Goal: Task Accomplishment & Management: Complete application form

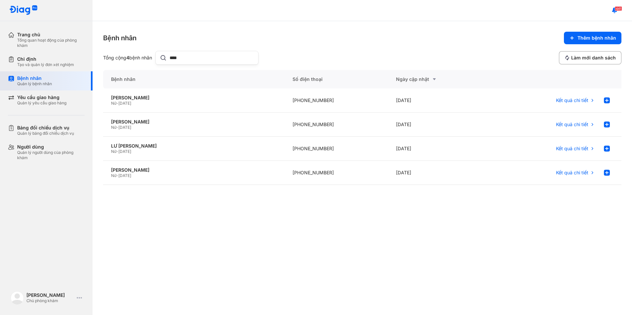
click at [31, 81] on div "Bệnh nhân" at bounding box center [34, 78] width 35 height 6
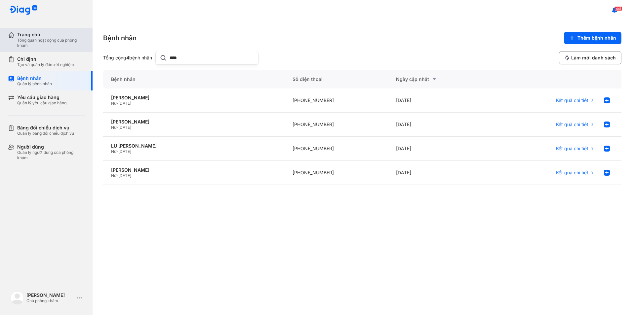
click at [39, 38] on div "Tổng quan hoạt động của phòng khám" at bounding box center [50, 43] width 67 height 11
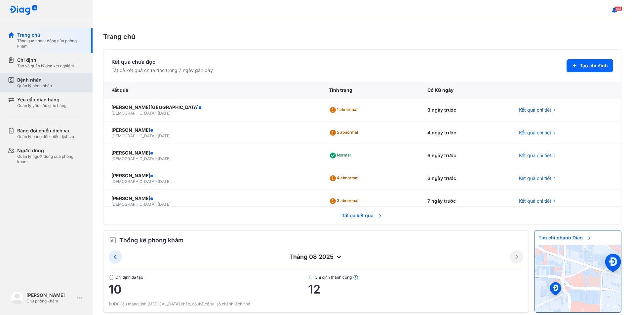
click at [29, 88] on div "Quản lý bệnh nhân" at bounding box center [34, 85] width 35 height 5
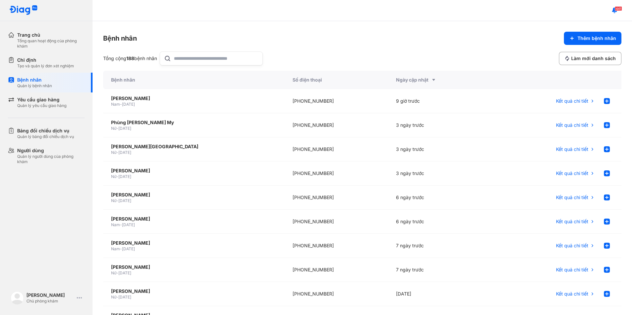
click at [183, 63] on input "text" at bounding box center [216, 58] width 85 height 13
click at [194, 62] on input "text" at bounding box center [216, 58] width 85 height 13
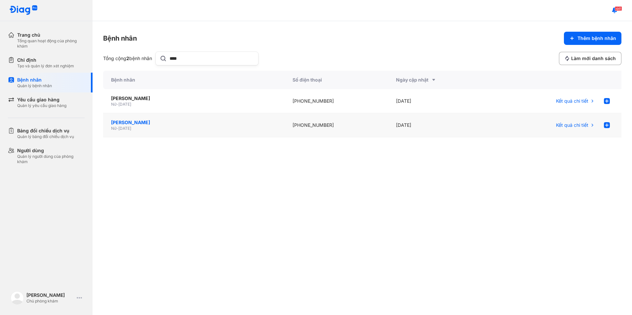
type input "****"
click at [151, 123] on div "CAO THỊ THÚY OANH" at bounding box center [194, 122] width 166 height 7
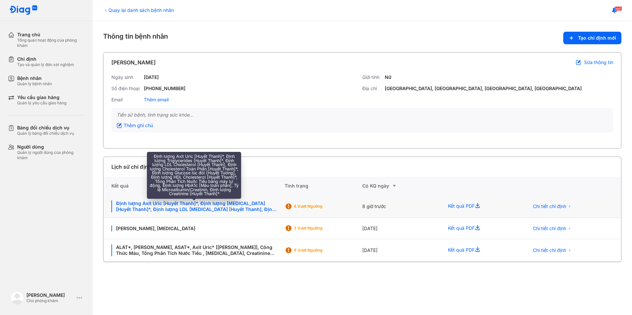
click at [176, 204] on div "Định lượng Axit Uric [Huyết Thanh]*, Định lượng [MEDICAL_DATA] [Huyết Thanh]*, …" at bounding box center [193, 207] width 165 height 12
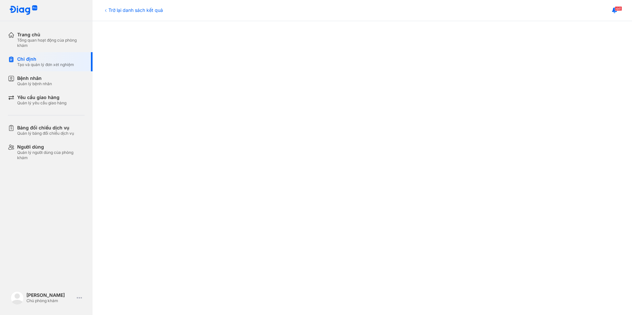
scroll to position [320, 0]
click at [109, 10] on div "Trở lại danh sách kết quả" at bounding box center [133, 10] width 60 height 7
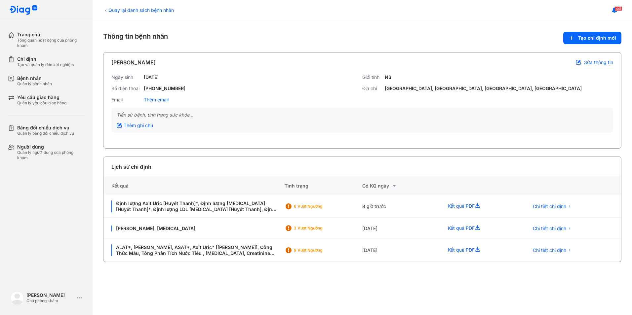
click at [124, 8] on div "Quay lại danh sách bệnh nhân" at bounding box center [138, 10] width 71 height 7
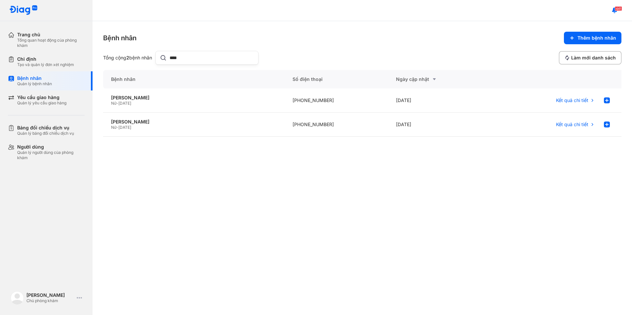
drag, startPoint x: 189, startPoint y: 56, endPoint x: 171, endPoint y: 60, distance: 18.0
click at [171, 60] on div "****" at bounding box center [206, 58] width 103 height 14
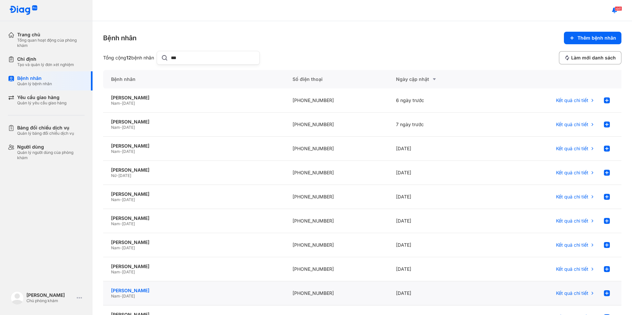
type input "***"
click at [139, 289] on div "[PERSON_NAME]" at bounding box center [194, 291] width 166 height 6
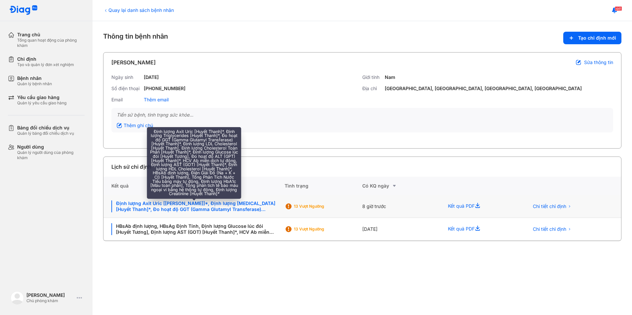
click at [238, 202] on div "Định lượng Axit Uric [[PERSON_NAME]]*, Định lượng [MEDICAL_DATA] [Huyết Thanh]*…" at bounding box center [193, 207] width 165 height 12
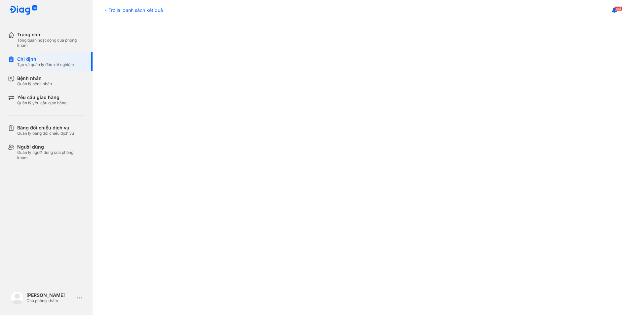
scroll to position [165, 0]
click at [129, 9] on div "Trở lại danh sách kết quả" at bounding box center [133, 10] width 60 height 7
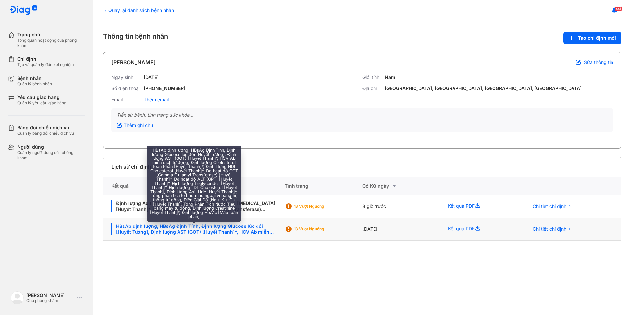
click at [216, 232] on div "HBsAb định lượng, HBsAg Định Tính, Định lượng Glucose lúc đói [Huyết Tương], Đị…" at bounding box center [193, 230] width 165 height 12
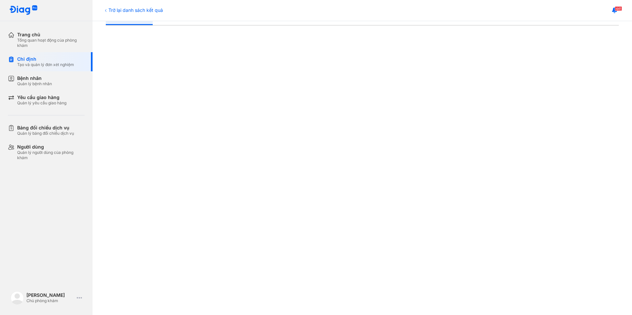
scroll to position [132, 0]
click at [141, 14] on div "441" at bounding box center [363, 10] width 540 height 21
click at [138, 7] on div "Trở lại danh sách kết quả" at bounding box center [133, 10] width 60 height 7
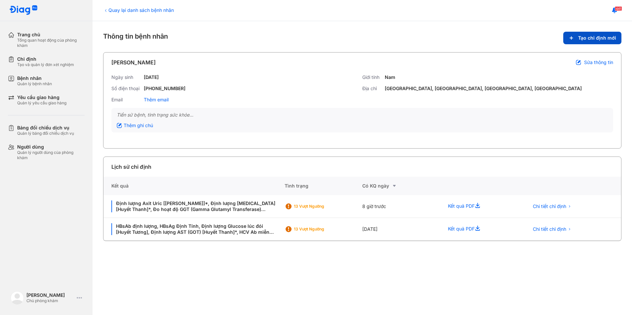
click at [595, 33] on button "Tạo chỉ định mới" at bounding box center [592, 38] width 58 height 13
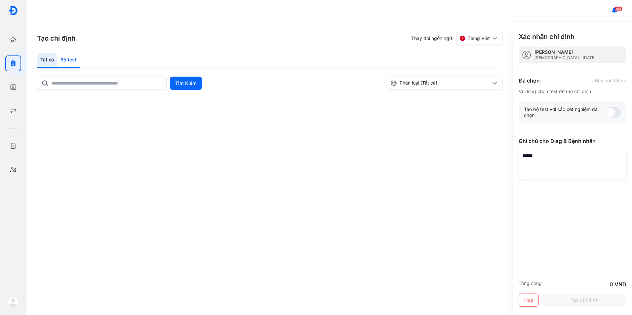
click at [70, 63] on div "Bộ test" at bounding box center [68, 60] width 22 height 15
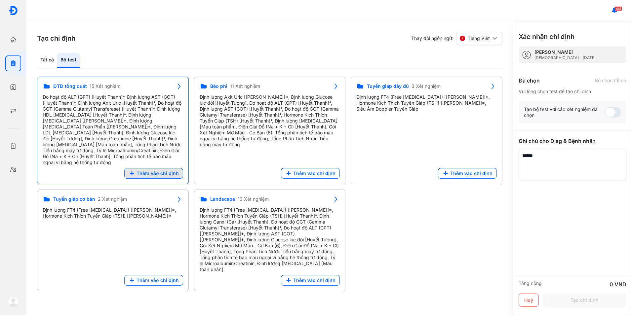
click at [140, 171] on span "Thêm vào chỉ định" at bounding box center [158, 174] width 42 height 6
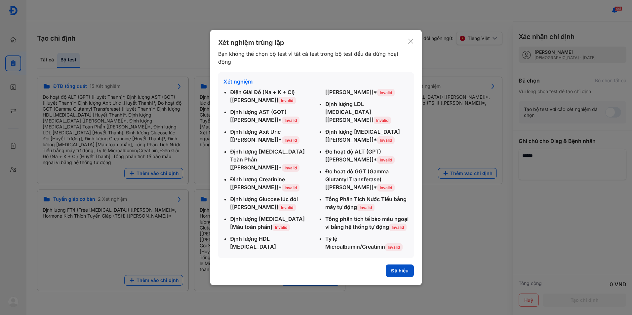
click at [404, 267] on button "Đã hiểu" at bounding box center [400, 271] width 28 height 13
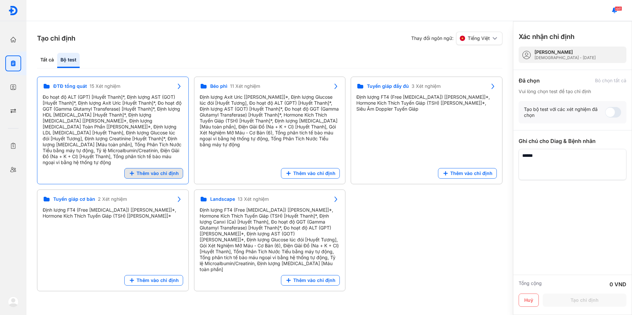
click at [154, 171] on span "Thêm vào chỉ định" at bounding box center [158, 174] width 42 height 6
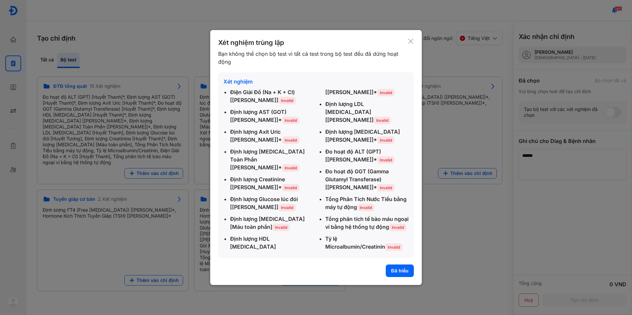
click at [413, 44] on use at bounding box center [410, 41] width 5 height 5
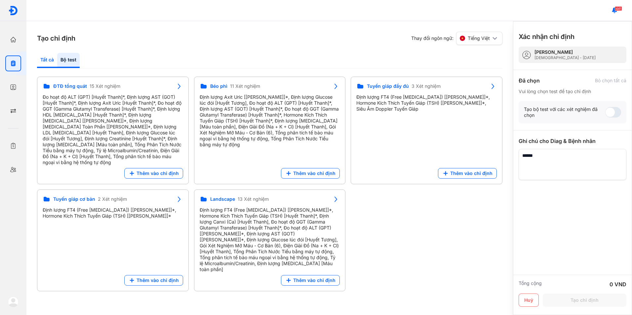
click at [57, 62] on div "Tất cả" at bounding box center [68, 60] width 22 height 15
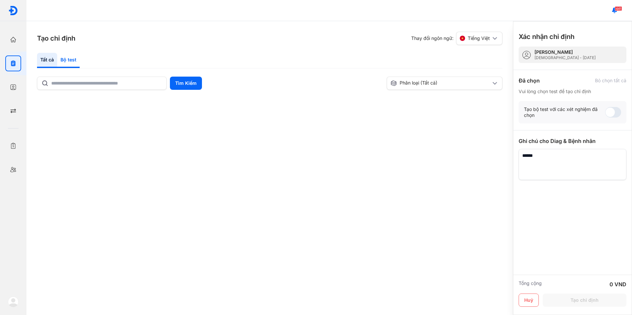
click at [72, 62] on div "Bộ test" at bounding box center [68, 60] width 22 height 15
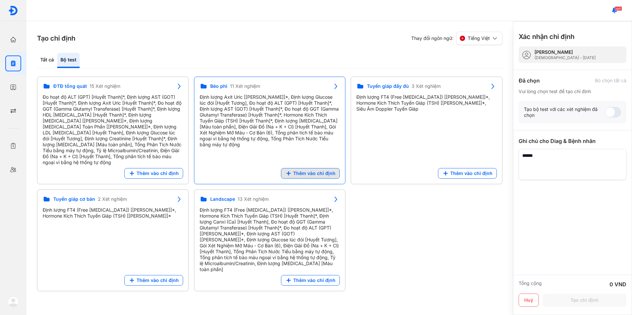
click at [312, 172] on button "Thêm vào chỉ định" at bounding box center [310, 173] width 59 height 11
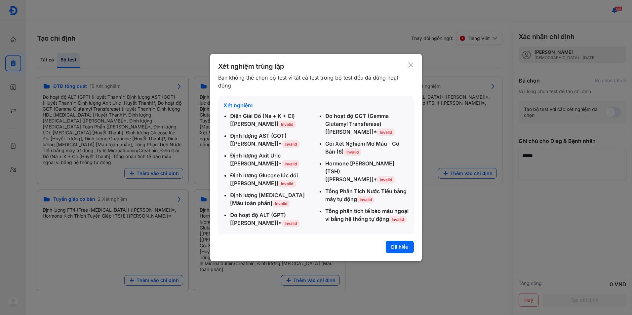
click at [408, 67] on icon at bounding box center [411, 65] width 6 height 7
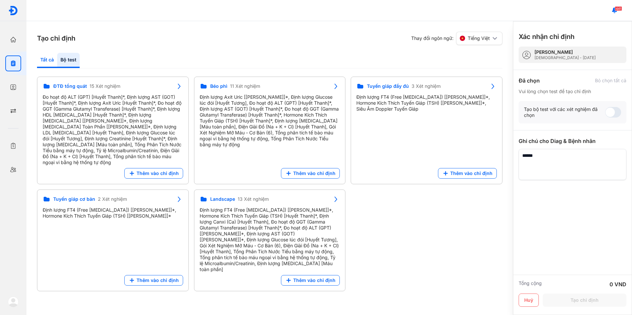
click at [57, 57] on div "Tất cả" at bounding box center [68, 60] width 22 height 15
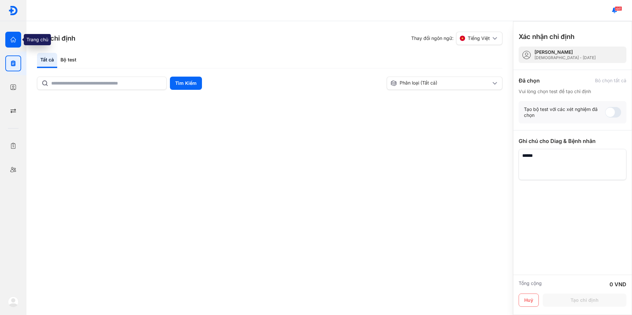
click at [13, 39] on icon "button" at bounding box center [13, 39] width 7 height 7
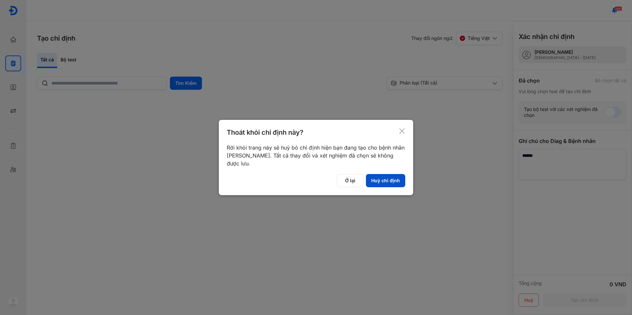
click at [381, 183] on button "Huỷ chỉ định" at bounding box center [385, 180] width 39 height 13
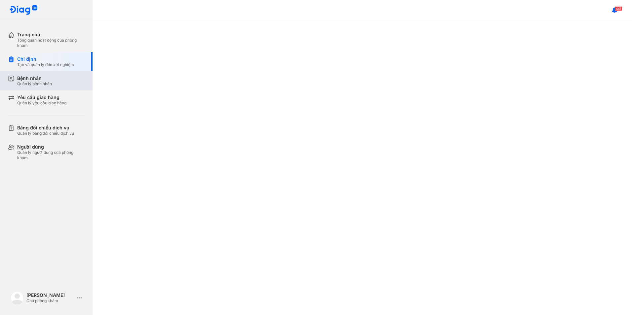
click at [30, 80] on div "Bệnh nhân" at bounding box center [34, 78] width 35 height 6
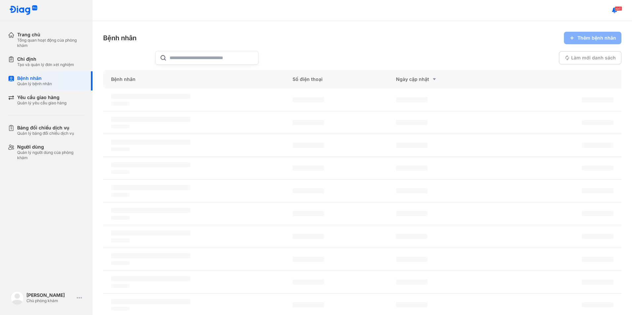
click at [175, 59] on input "text" at bounding box center [212, 57] width 85 height 13
type input "*"
type input "**********"
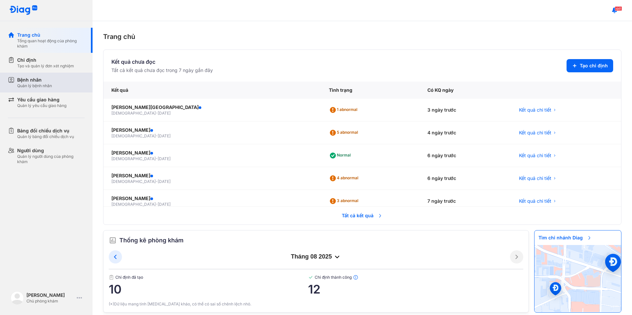
click at [23, 83] on div "Bệnh nhân" at bounding box center [34, 80] width 35 height 7
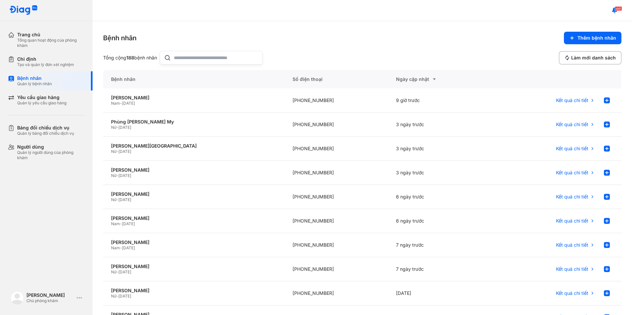
click at [198, 57] on input "text" at bounding box center [216, 57] width 85 height 13
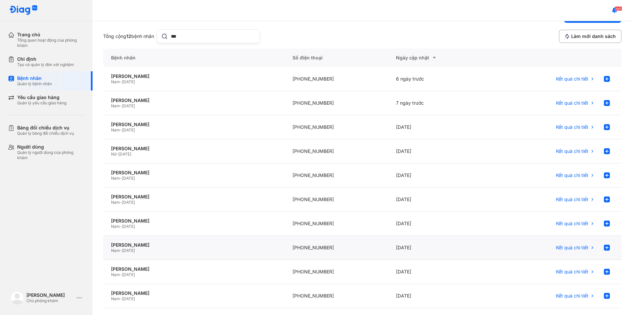
scroll to position [33, 0]
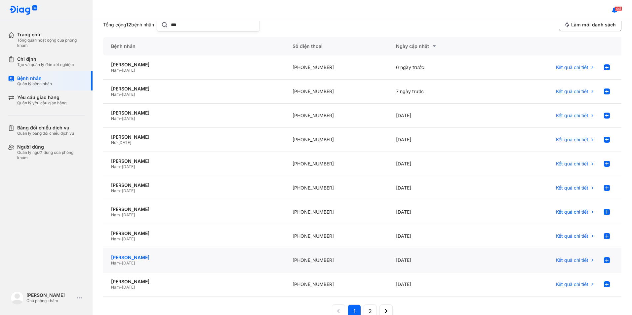
type input "***"
click at [147, 259] on div "[PERSON_NAME]" at bounding box center [194, 258] width 166 height 6
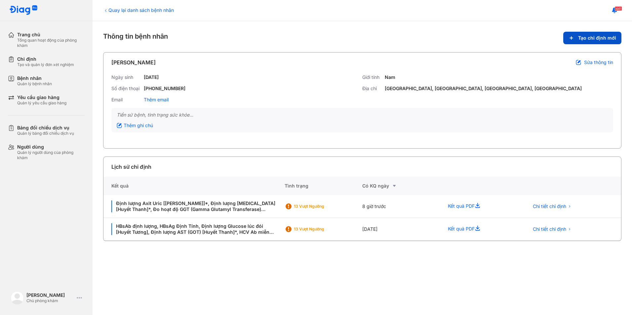
click at [588, 38] on span "Tạo chỉ định mới" at bounding box center [597, 38] width 38 height 6
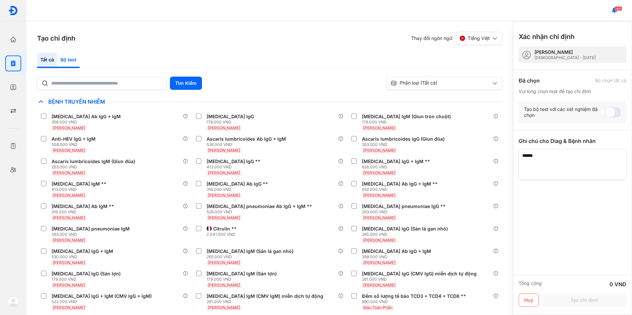
click at [69, 60] on div "Bộ test" at bounding box center [68, 60] width 22 height 15
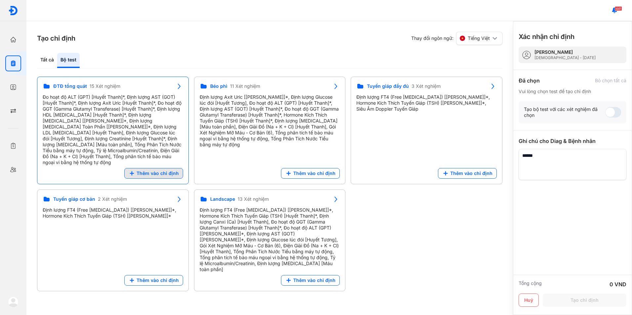
click at [161, 171] on span "Thêm vào chỉ định" at bounding box center [158, 174] width 42 height 6
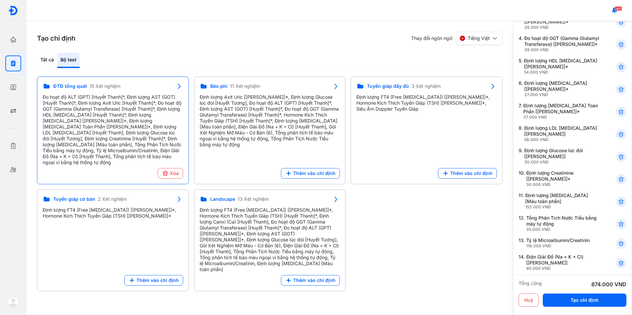
scroll to position [132, 0]
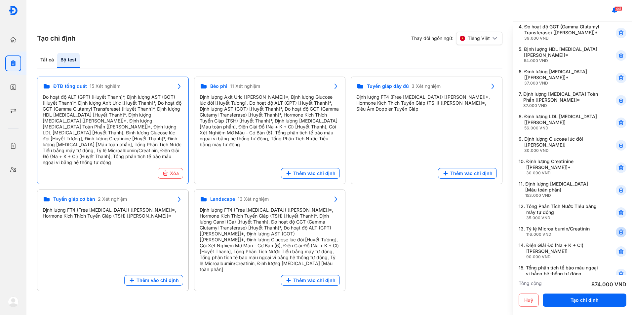
click at [619, 235] on use at bounding box center [621, 232] width 5 height 5
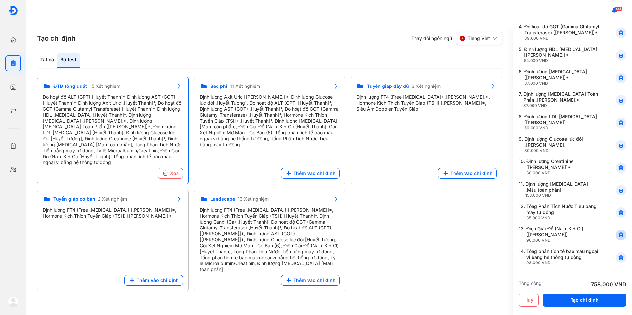
click at [618, 239] on icon at bounding box center [621, 235] width 7 height 7
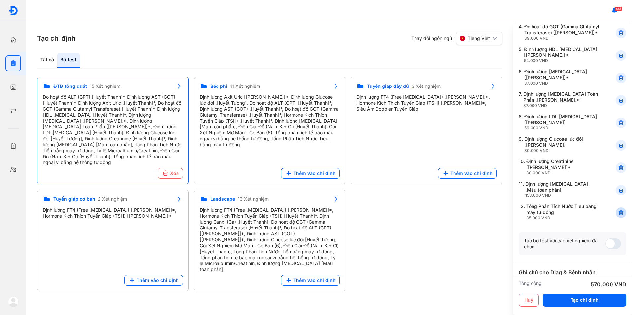
click at [621, 218] on div at bounding box center [621, 213] width 11 height 11
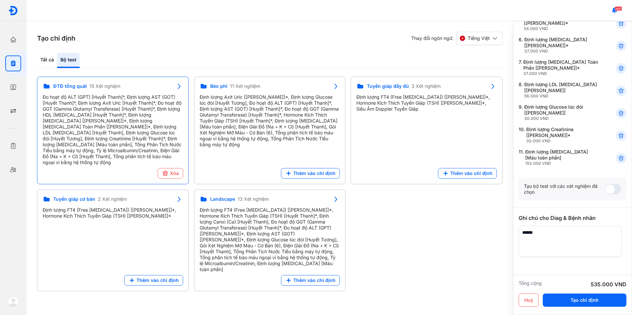
scroll to position [165, 0]
click at [566, 256] on textarea at bounding box center [570, 240] width 103 height 31
type textarea "**********"
click at [574, 295] on button "Tạo chỉ định" at bounding box center [585, 300] width 84 height 13
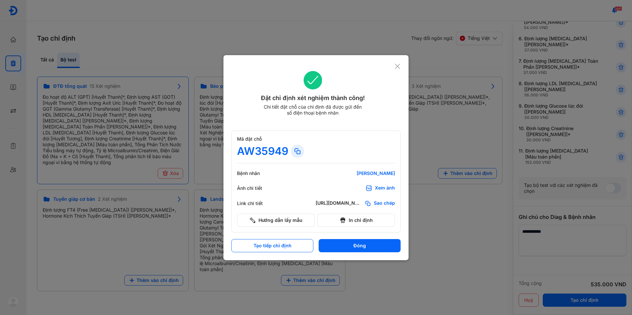
click at [383, 189] on div "Xem ảnh" at bounding box center [385, 188] width 20 height 7
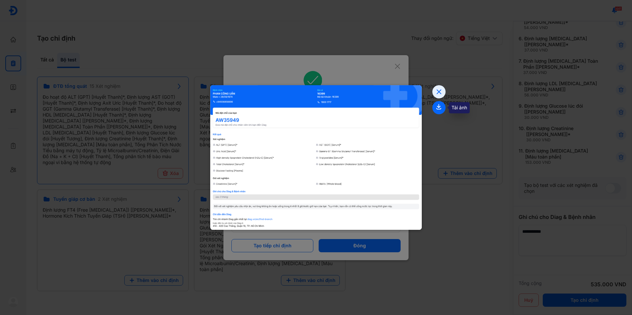
click at [440, 111] on icon at bounding box center [439, 107] width 13 height 13
click at [415, 13] on div at bounding box center [316, 157] width 632 height 315
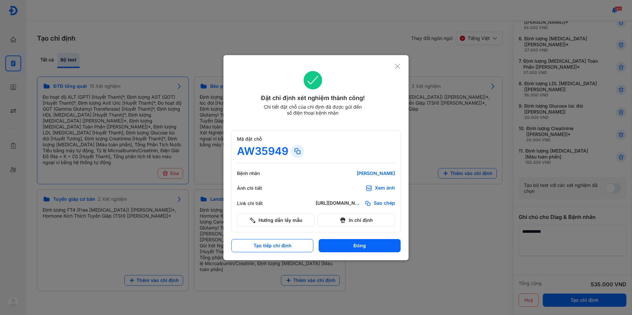
click at [398, 63] on icon at bounding box center [398, 66] width 6 height 7
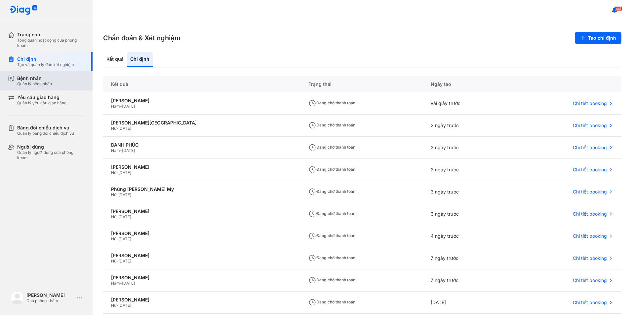
click at [31, 86] on div "Quản lý bệnh nhân" at bounding box center [34, 83] width 35 height 5
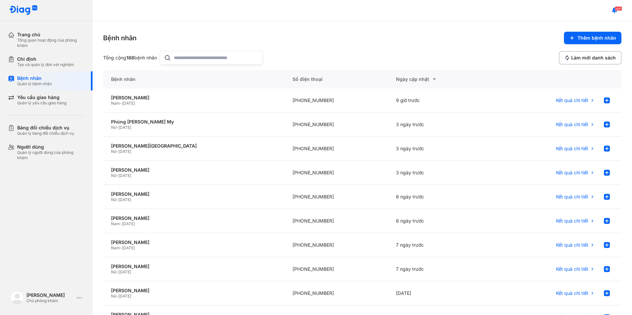
click at [178, 61] on input "text" at bounding box center [216, 57] width 85 height 13
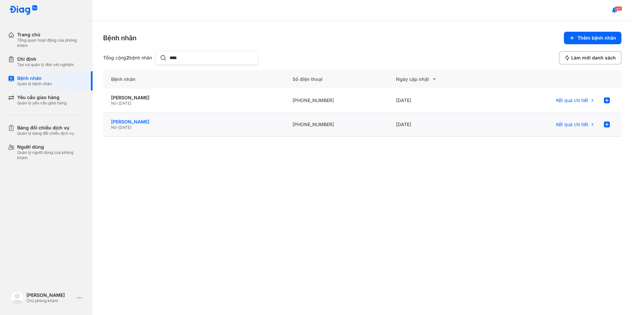
type input "****"
click at [146, 121] on div "CAO THỊ THÚY OANH" at bounding box center [194, 122] width 166 height 6
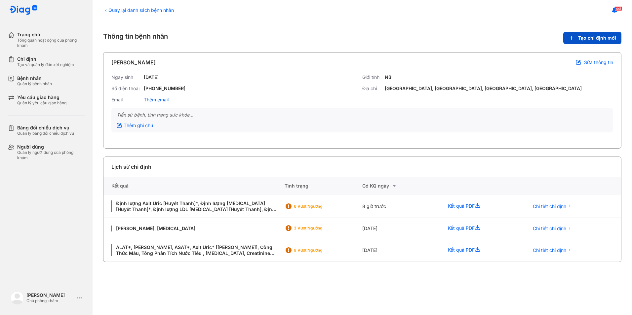
click at [597, 40] on span "Tạo chỉ định mới" at bounding box center [597, 38] width 38 height 6
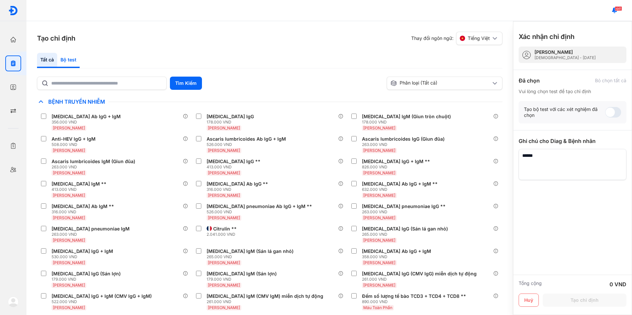
click at [76, 58] on div "Bộ test" at bounding box center [68, 60] width 22 height 15
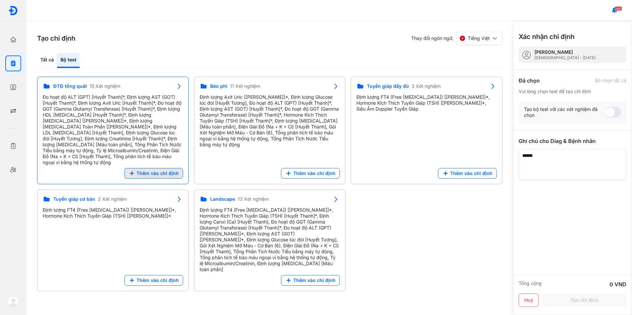
click at [164, 171] on span "Thêm vào chỉ định" at bounding box center [158, 174] width 42 height 6
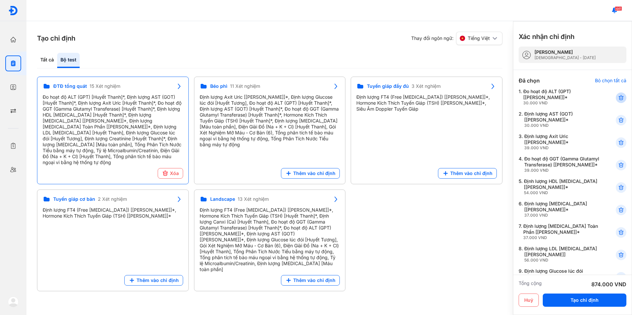
click at [618, 96] on icon at bounding box center [621, 98] width 7 height 7
click at [616, 96] on div at bounding box center [621, 98] width 11 height 11
click at [618, 96] on icon at bounding box center [621, 98] width 7 height 7
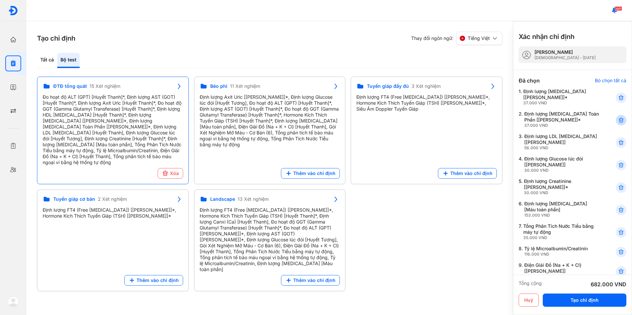
click at [618, 123] on icon at bounding box center [621, 120] width 7 height 7
click at [619, 168] on use at bounding box center [621, 165] width 5 height 5
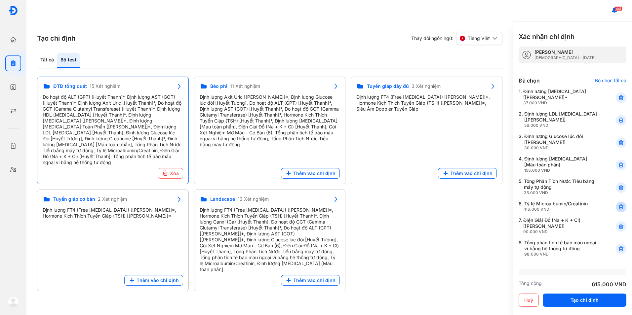
click at [618, 210] on icon at bounding box center [621, 207] width 7 height 7
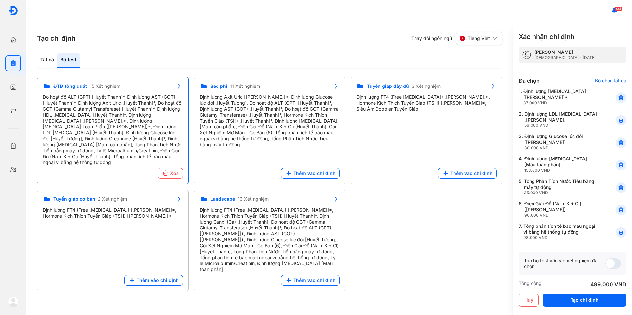
click at [618, 210] on icon at bounding box center [621, 210] width 7 height 7
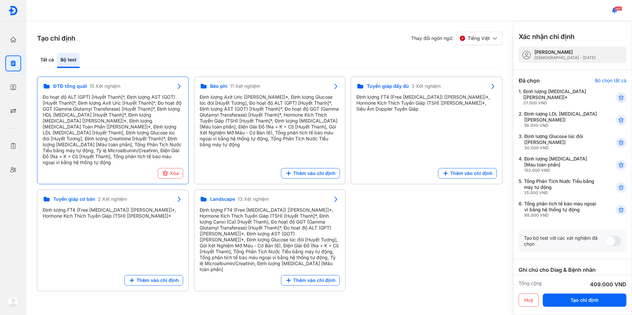
click at [618, 210] on icon at bounding box center [621, 210] width 7 height 7
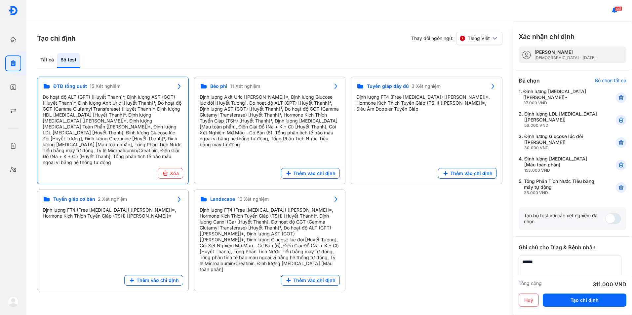
click at [573, 262] on textarea at bounding box center [570, 271] width 103 height 31
type textarea "**********"
click at [578, 297] on button "Tạo chỉ định" at bounding box center [585, 300] width 84 height 13
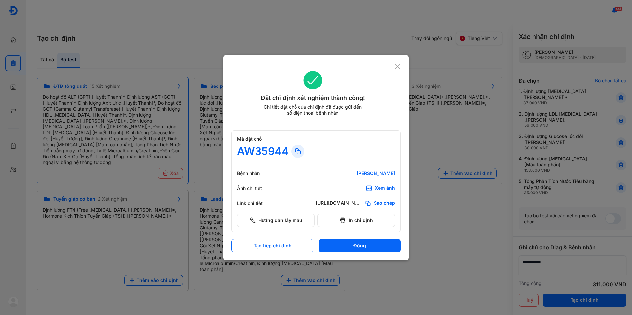
click at [383, 187] on div "Xem ảnh" at bounding box center [385, 188] width 20 height 7
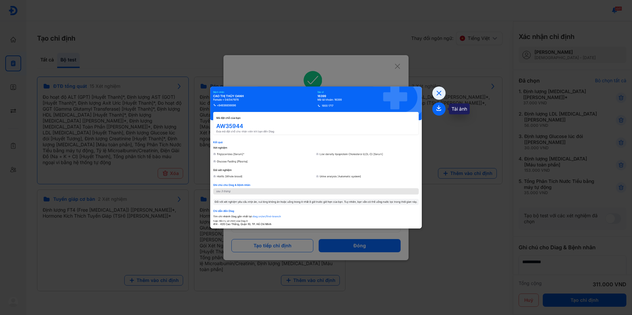
click at [437, 112] on icon at bounding box center [439, 109] width 13 height 13
click at [435, 93] on icon at bounding box center [439, 93] width 13 height 13
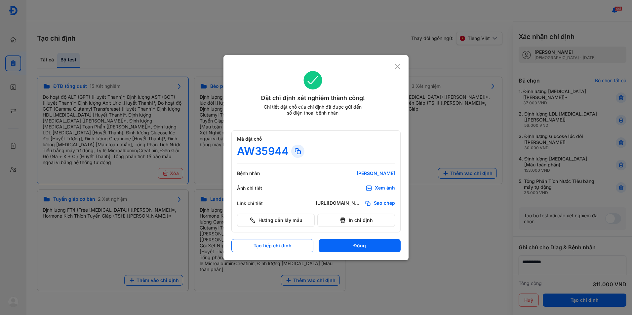
click at [400, 67] on icon at bounding box center [398, 66] width 6 height 7
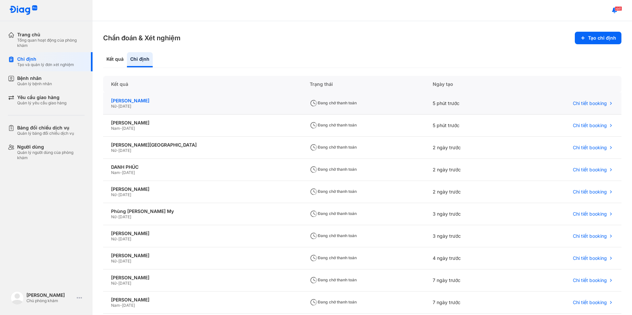
click at [144, 99] on div "CAO THỊ THÚY OANH" at bounding box center [202, 101] width 183 height 6
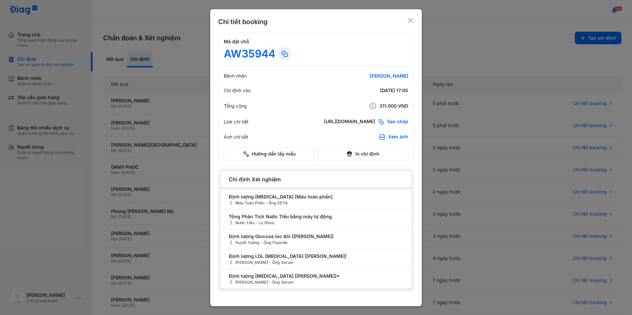
click at [410, 23] on icon at bounding box center [410, 20] width 7 height 7
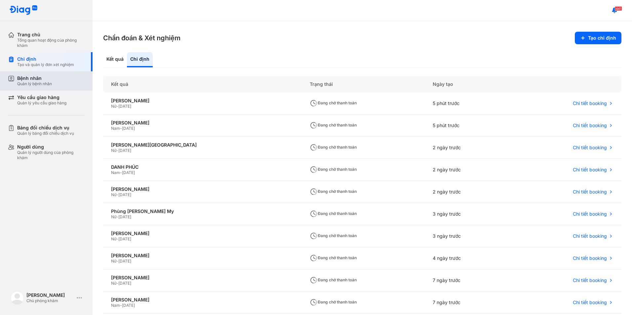
click at [38, 86] on div "Quản lý bệnh nhân" at bounding box center [34, 83] width 35 height 5
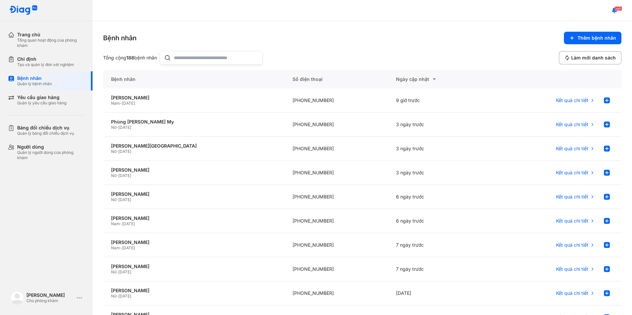
click at [196, 59] on input "text" at bounding box center [216, 57] width 85 height 13
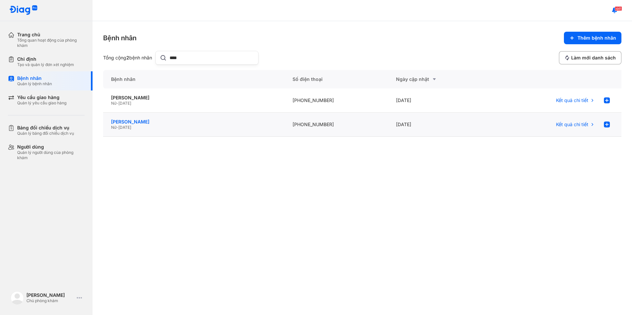
type input "****"
click at [153, 124] on div "CAO THỊ THÚY OANH" at bounding box center [194, 122] width 166 height 6
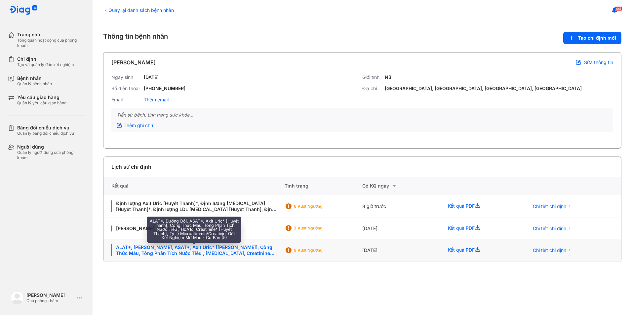
click at [249, 250] on div "ALAT*, Đường Đói, ASAT*, Axit Uric* [Huyết Thanh], Công Thức Máu, Tổng Phân Tíc…" at bounding box center [193, 251] width 165 height 12
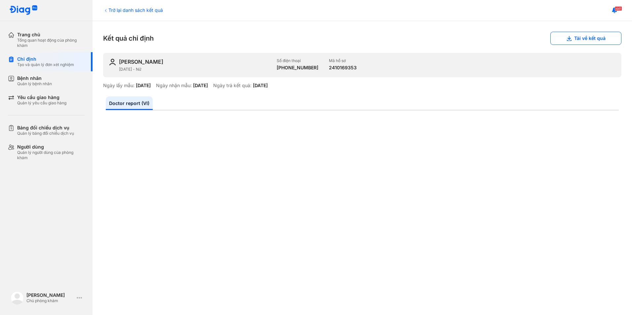
click at [133, 7] on div "Trở lại danh sách kết quả" at bounding box center [133, 10] width 60 height 7
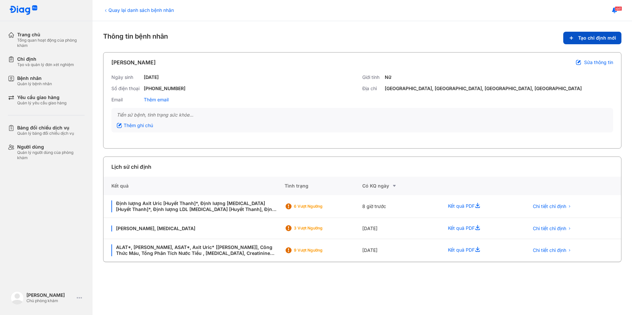
click at [580, 37] on span "Tạo chỉ định mới" at bounding box center [597, 38] width 38 height 6
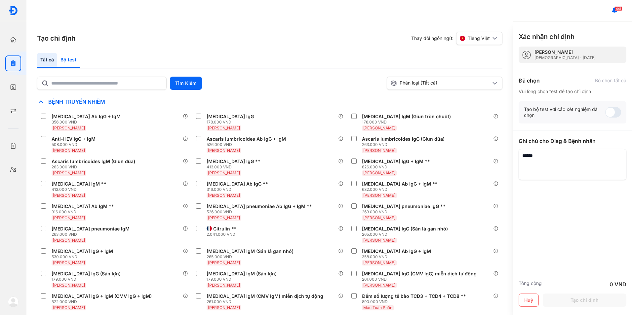
click at [73, 61] on div "Bộ test" at bounding box center [68, 60] width 22 height 15
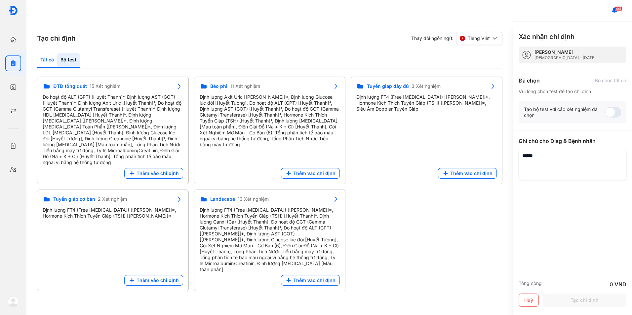
click at [57, 59] on div "Tất cả" at bounding box center [68, 60] width 22 height 15
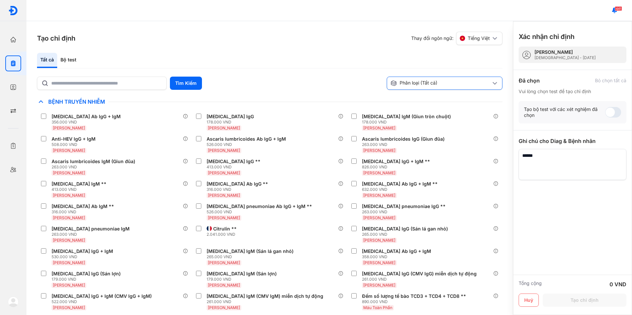
click at [445, 86] on div "Phân loại (Tất cả)" at bounding box center [441, 83] width 101 height 7
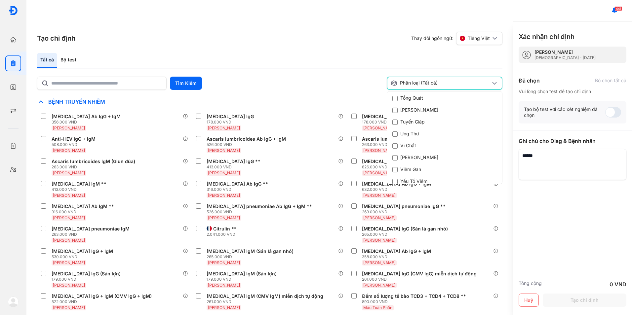
scroll to position [301, 0]
click at [412, 168] on div "Viêm Gan" at bounding box center [408, 166] width 30 height 7
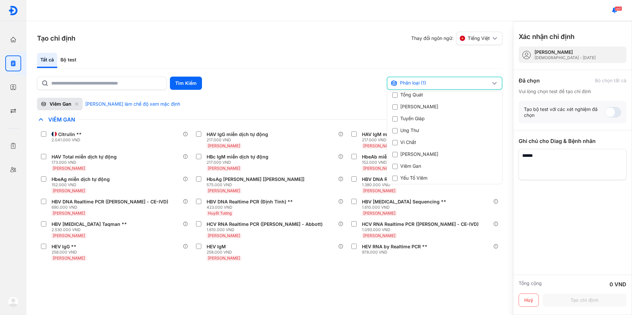
click at [337, 104] on div "Viêm Gan [PERSON_NAME] làm chế độ xem mặc định" at bounding box center [270, 104] width 466 height 13
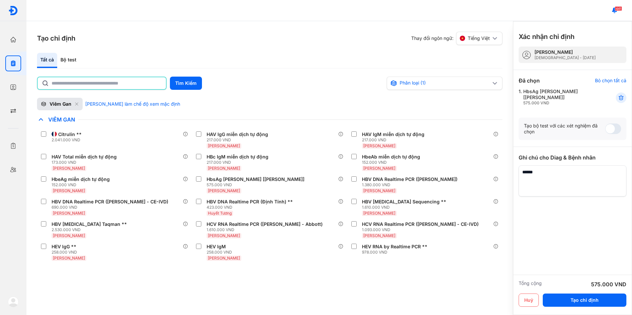
click at [67, 86] on input "text" at bounding box center [107, 83] width 110 height 12
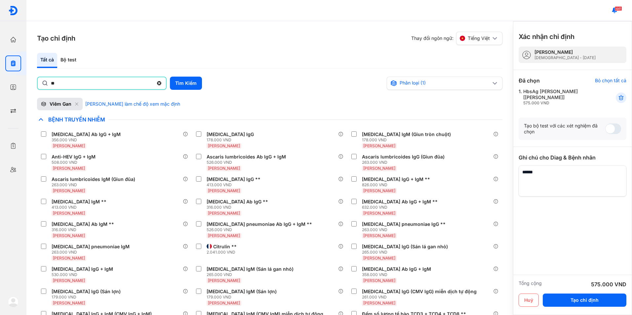
type input "*"
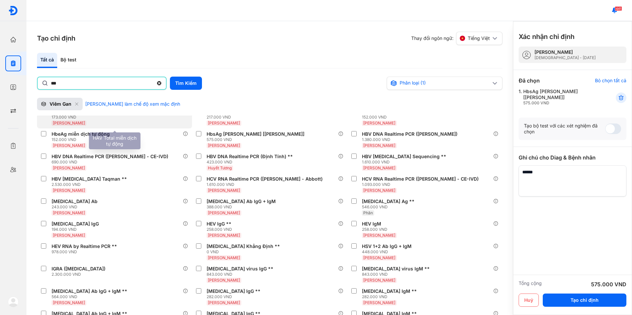
scroll to position [364, 0]
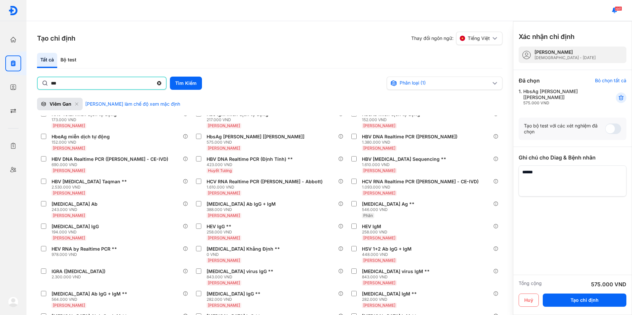
drag, startPoint x: 86, startPoint y: 82, endPoint x: 48, endPoint y: 84, distance: 38.1
click at [48, 84] on div "***" at bounding box center [102, 83] width 130 height 13
click at [51, 84] on input "***" at bounding box center [102, 83] width 103 height 12
click at [197, 88] on button "Tìm Kiếm" at bounding box center [186, 83] width 32 height 13
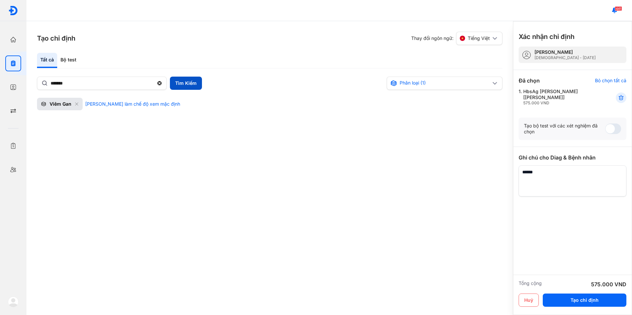
scroll to position [0, 0]
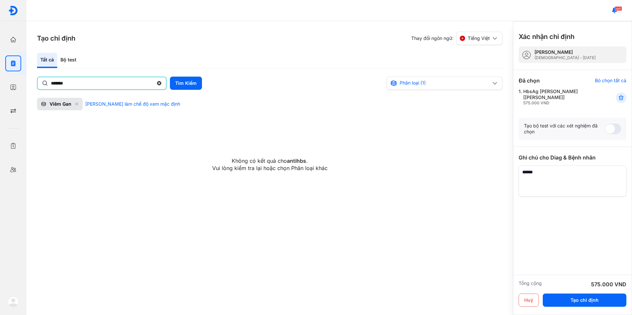
click at [59, 84] on input "*******" at bounding box center [102, 83] width 103 height 12
type input "********"
click at [174, 85] on button "Tìm Kiếm" at bounding box center [186, 83] width 32 height 13
click at [192, 84] on button "Tìm Kiếm" at bounding box center [186, 83] width 32 height 13
click at [160, 84] on use at bounding box center [159, 83] width 4 height 4
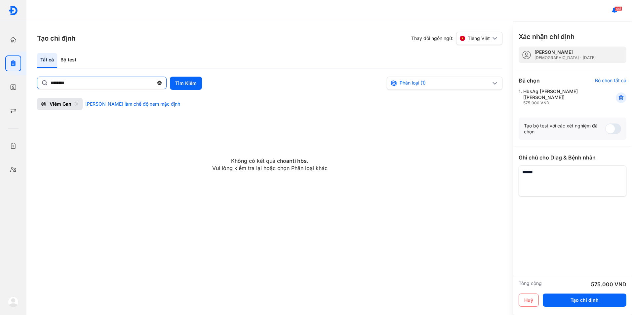
click at [154, 84] on input "********" at bounding box center [102, 83] width 103 height 12
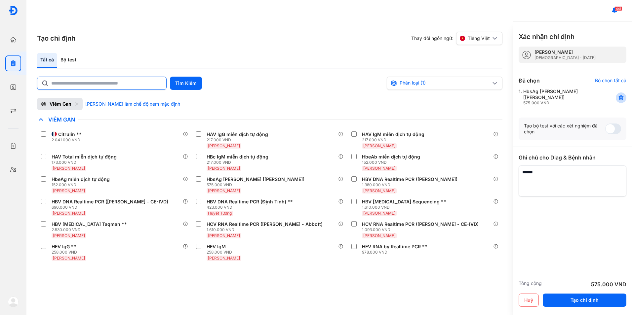
click at [621, 95] on icon at bounding box center [621, 98] width 7 height 7
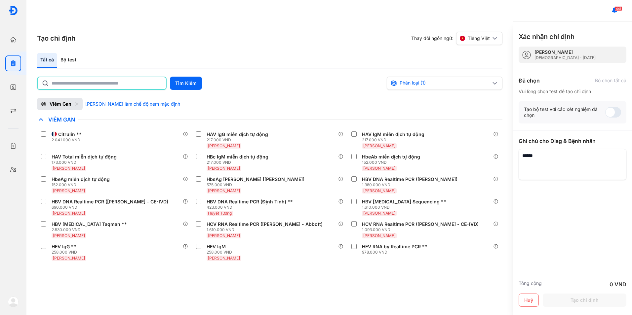
click at [62, 81] on input "text" at bounding box center [107, 83] width 110 height 12
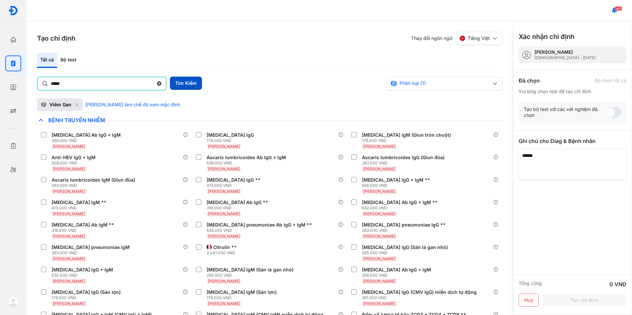
click at [181, 82] on button "Tìm Kiếm" at bounding box center [186, 83] width 32 height 13
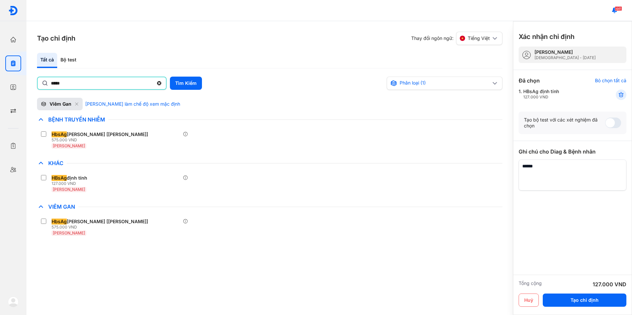
drag, startPoint x: 67, startPoint y: 82, endPoint x: 47, endPoint y: 83, distance: 19.9
click at [47, 83] on div "*****" at bounding box center [102, 83] width 130 height 13
click at [51, 83] on input "*****" at bounding box center [102, 83] width 103 height 12
click at [192, 85] on button "Tìm Kiếm" at bounding box center [186, 83] width 32 height 13
click at [73, 83] on input "***" at bounding box center [102, 83] width 103 height 12
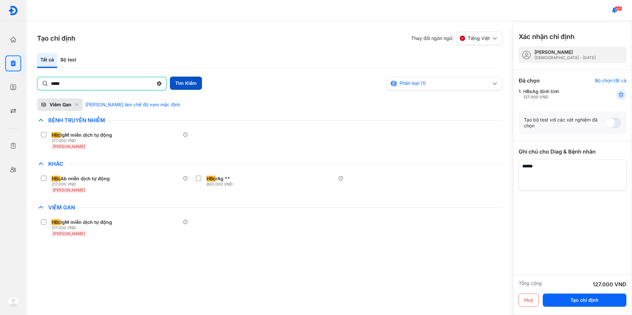
click at [194, 87] on button "Tìm Kiếm" at bounding box center [186, 83] width 32 height 13
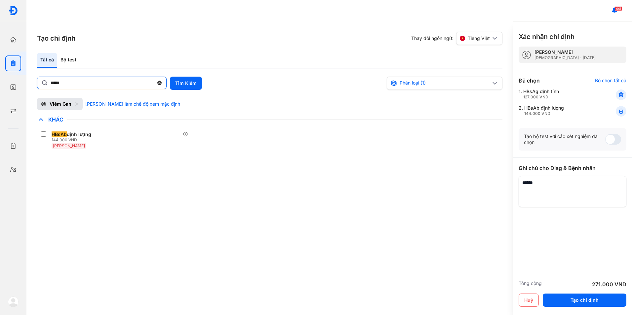
click at [68, 84] on input "*****" at bounding box center [102, 83] width 103 height 12
type input "*"
type input "******"
click at [188, 84] on button "Tìm Kiếm" at bounding box center [186, 83] width 32 height 13
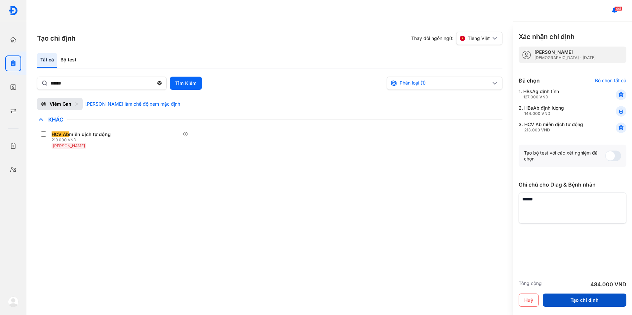
click at [570, 302] on button "Tạo chỉ định" at bounding box center [585, 300] width 84 height 13
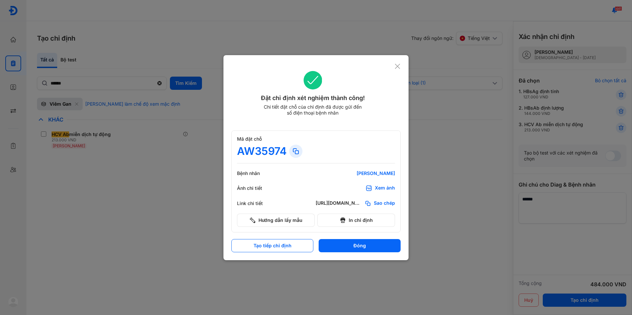
click at [382, 189] on div "Xem ảnh" at bounding box center [385, 188] width 20 height 7
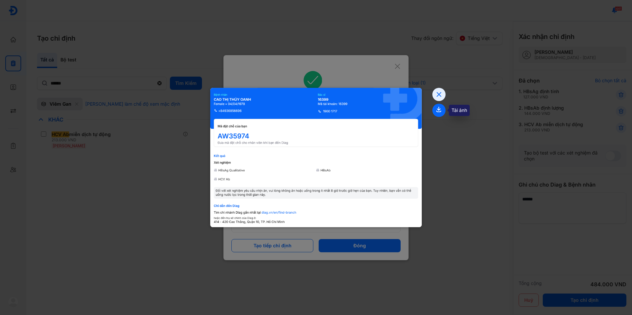
click at [441, 104] on icon at bounding box center [439, 110] width 13 height 13
click at [440, 113] on icon at bounding box center [439, 110] width 13 height 13
click at [441, 95] on icon at bounding box center [439, 94] width 13 height 13
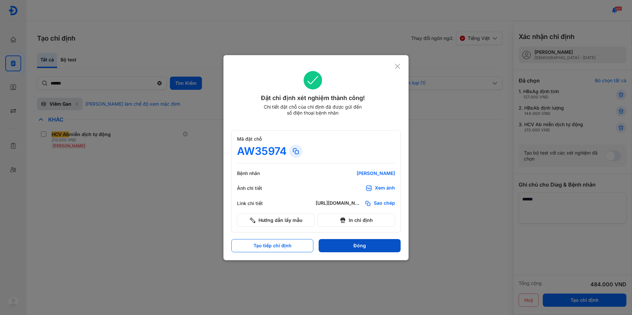
click at [353, 250] on button "Đóng" at bounding box center [360, 245] width 82 height 13
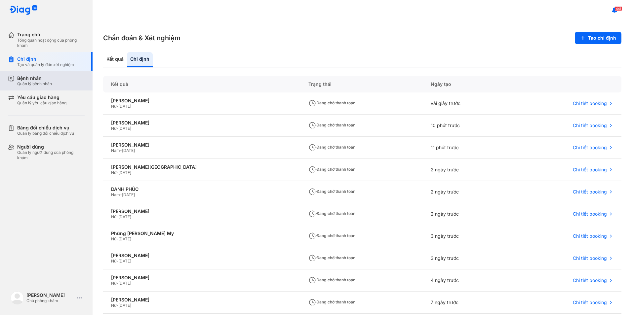
click at [42, 82] on div "Quản lý bệnh nhân" at bounding box center [34, 83] width 35 height 5
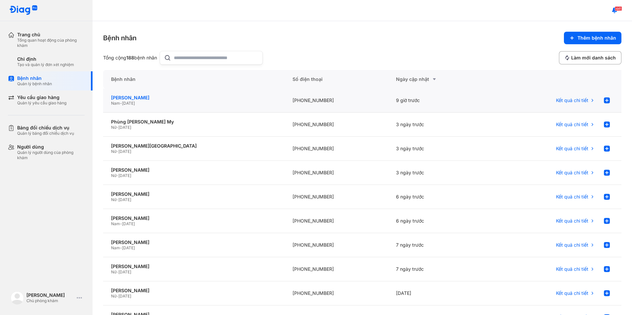
click at [147, 96] on div "[PERSON_NAME]" at bounding box center [194, 98] width 166 height 6
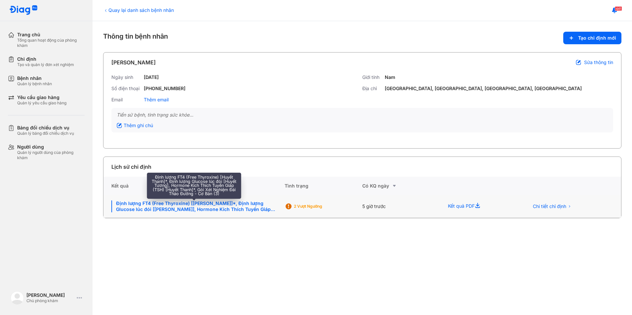
click at [168, 206] on div "Định lượng FT4 (Free Thyroxine) [[PERSON_NAME]]*, Định lượng Glucose lúc đói [[…" at bounding box center [193, 207] width 165 height 12
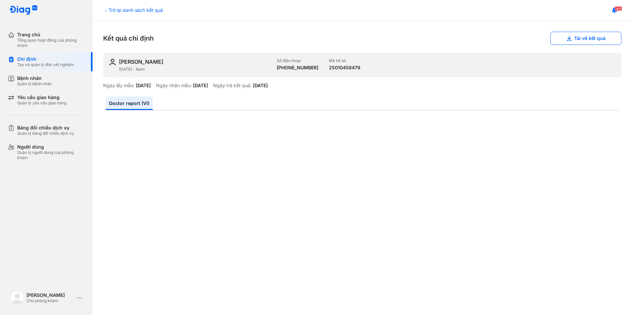
click at [108, 13] on icon at bounding box center [105, 10] width 5 height 5
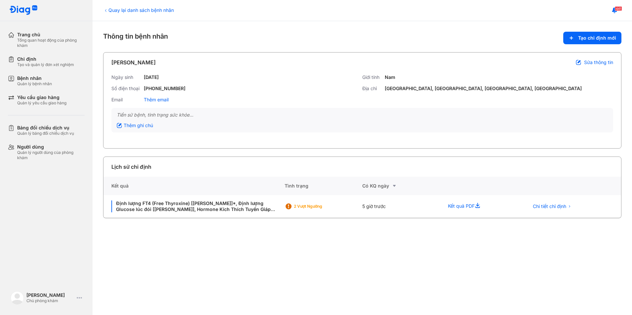
click at [117, 11] on div "Quay lại danh sách bệnh nhân" at bounding box center [138, 10] width 71 height 7
